Goal: Find specific page/section: Find specific page/section

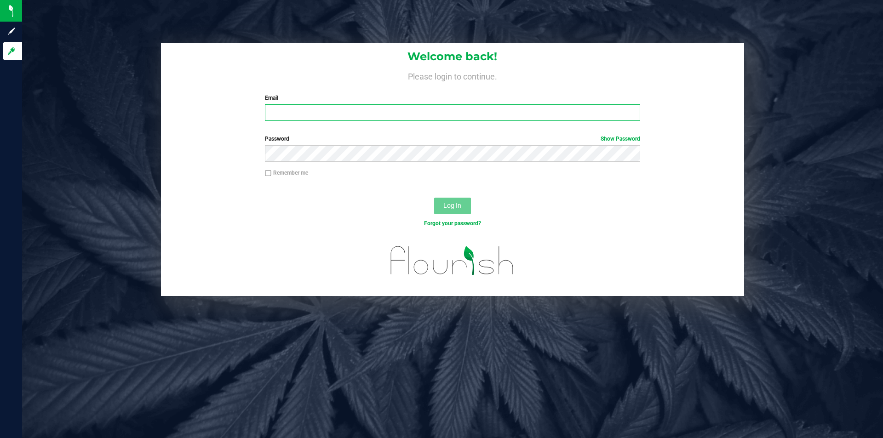
click at [285, 115] on input "Email" at bounding box center [452, 112] width 375 height 17
type input "[EMAIL_ADDRESS][PERSON_NAME][DOMAIN_NAME]"
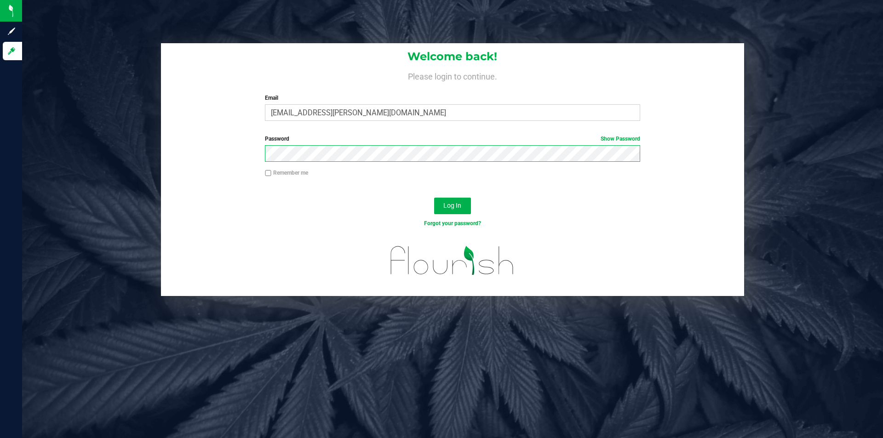
click at [434, 198] on button "Log In" at bounding box center [452, 206] width 37 height 17
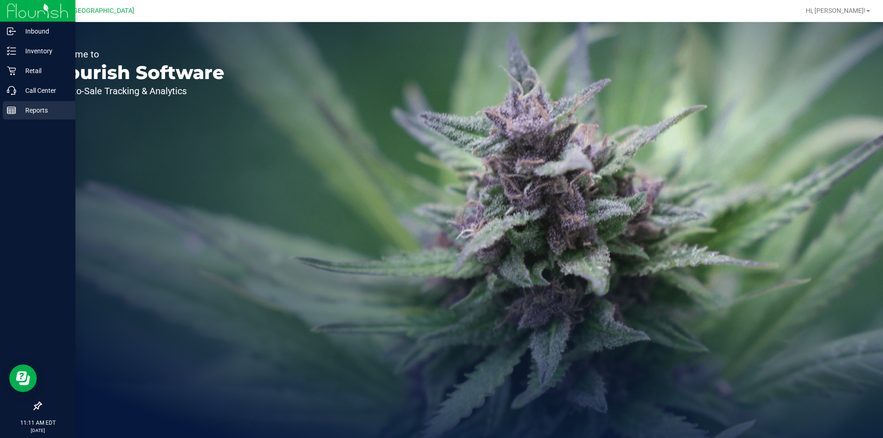
click at [24, 111] on p "Reports" at bounding box center [43, 110] width 55 height 11
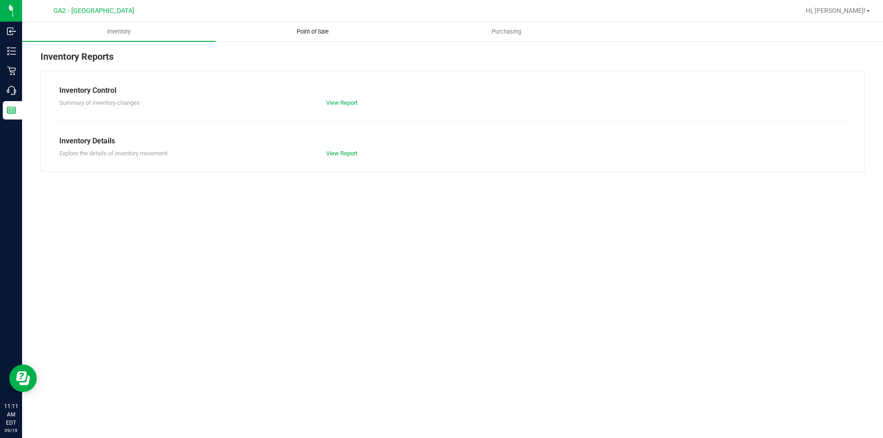
click at [308, 32] on span "Point of Sale" at bounding box center [312, 32] width 57 height 8
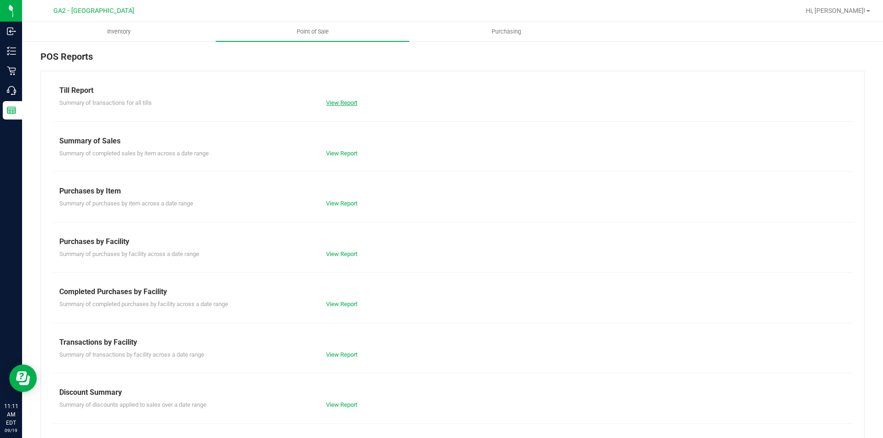
click at [348, 103] on link "View Report" at bounding box center [341, 102] width 31 height 7
